Goal: Task Accomplishment & Management: Complete application form

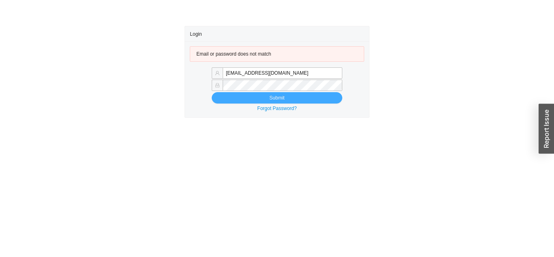
click at [315, 103] on button "Submit" at bounding box center [277, 97] width 131 height 11
click at [251, 100] on button "Submit" at bounding box center [277, 97] width 131 height 11
click at [256, 96] on button "Submit" at bounding box center [277, 97] width 131 height 11
click at [288, 97] on button "Submit" at bounding box center [277, 97] width 131 height 11
